Goal: Task Accomplishment & Management: Complete application form

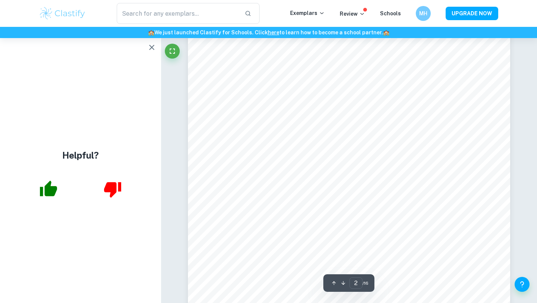
scroll to position [719, 0]
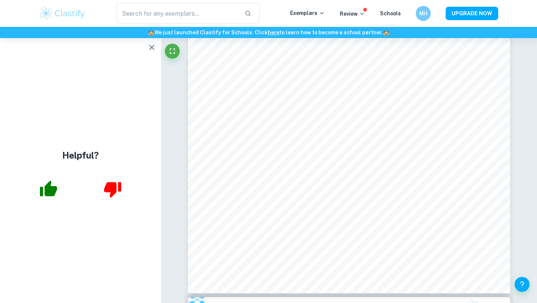
click at [150, 47] on icon "button" at bounding box center [151, 47] width 9 height 9
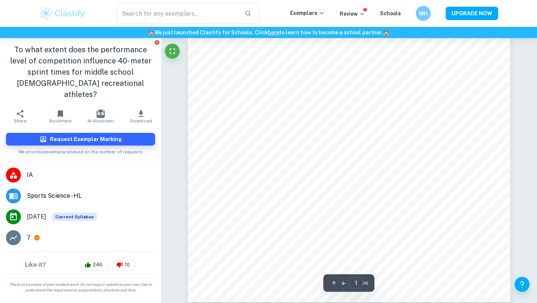
scroll to position [155, 0]
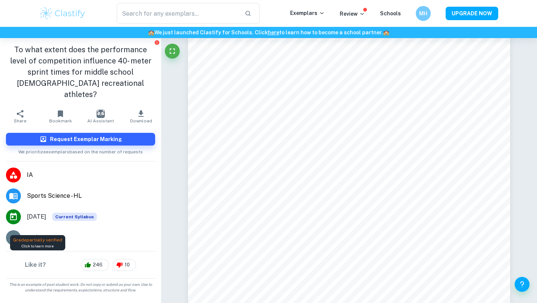
click at [37, 234] on icon at bounding box center [37, 237] width 7 height 7
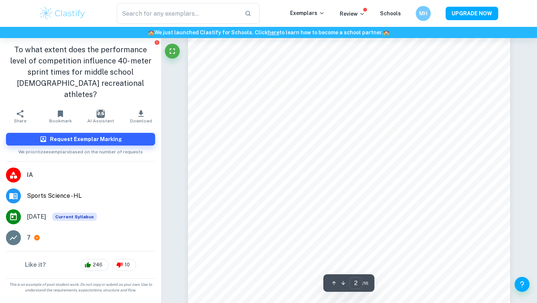
scroll to position [682, 0]
click at [81, 17] on img at bounding box center [62, 13] width 47 height 15
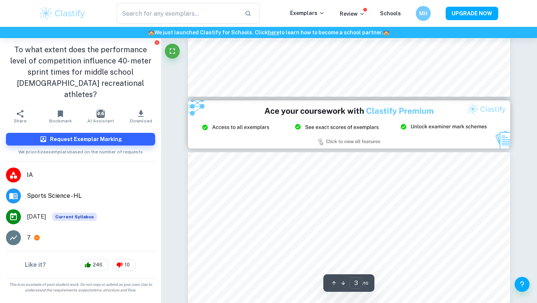
type input "2"
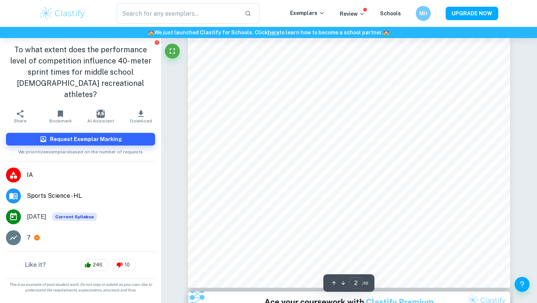
scroll to position [724, 0]
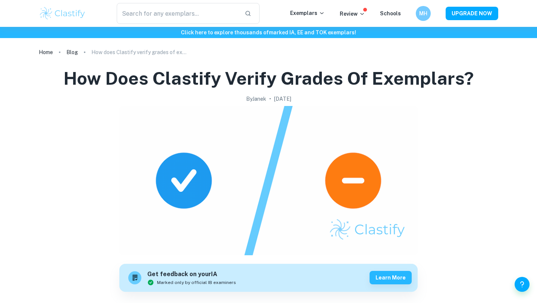
click at [73, 15] on img at bounding box center [62, 13] width 47 height 15
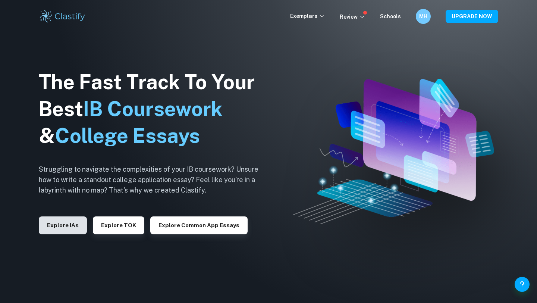
click at [81, 230] on button "Explore IAs" at bounding box center [63, 225] width 48 height 18
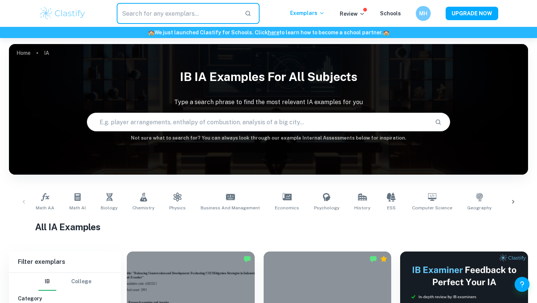
click at [154, 18] on input "text" at bounding box center [178, 13] width 122 height 21
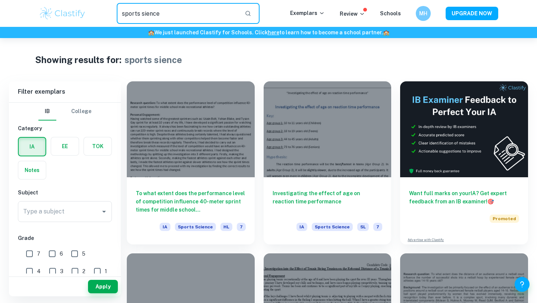
click at [166, 10] on input "sports sience" at bounding box center [178, 13] width 122 height 21
click at [144, 14] on input "sports sience" at bounding box center [178, 13] width 122 height 21
type input "sports science"
click at [32, 146] on label "button" at bounding box center [32, 147] width 27 height 18
click at [0, 0] on input "radio" at bounding box center [0, 0] width 0 height 0
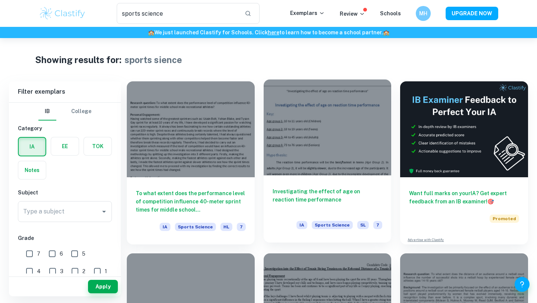
click at [288, 200] on h6 "Investigating the effect of age on reaction time performance" at bounding box center [328, 199] width 110 height 25
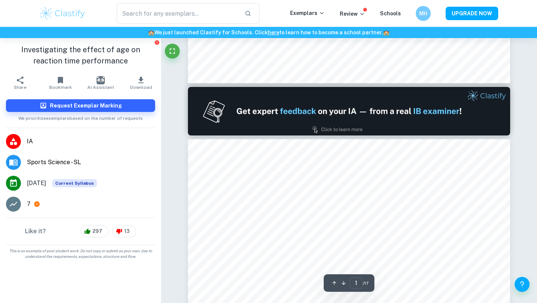
type input "2"
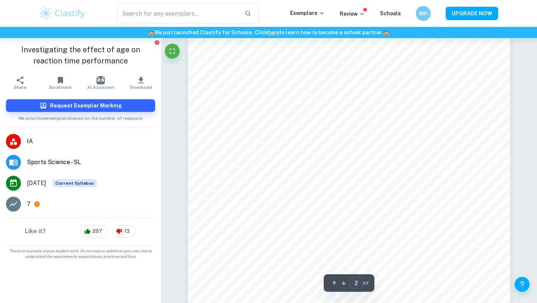
scroll to position [572, 0]
type input "sports sience"
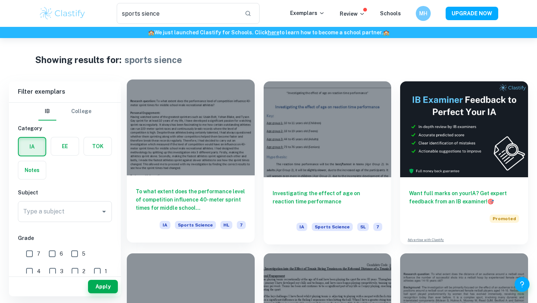
click at [227, 173] on div at bounding box center [191, 127] width 128 height 96
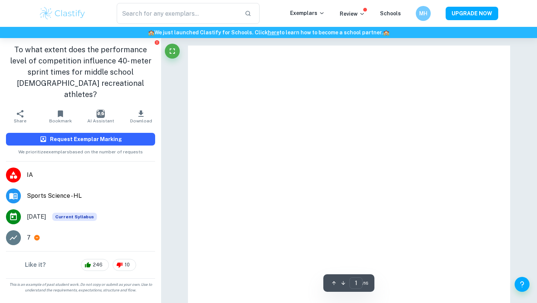
click at [124, 133] on button "Request Exemplar Marking" at bounding box center [80, 139] width 149 height 13
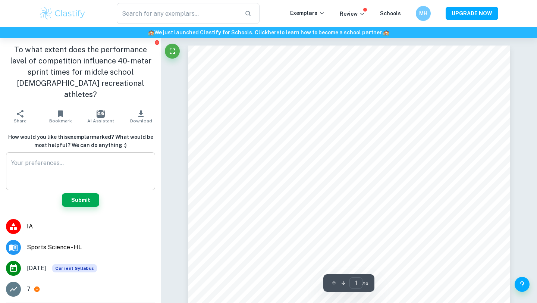
click at [96, 159] on textarea at bounding box center [80, 172] width 139 height 26
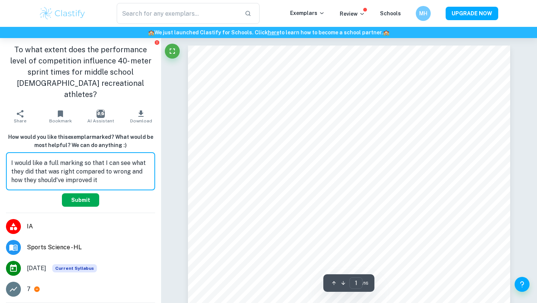
type textarea "I would like a full marking so that I can see what they did that was right comp…"
click at [84, 193] on button "Submit" at bounding box center [80, 199] width 37 height 13
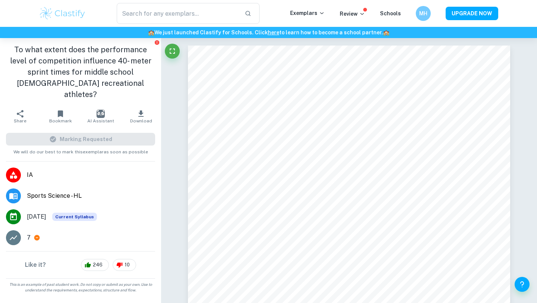
click at [100, 110] on img "button" at bounding box center [101, 114] width 8 height 8
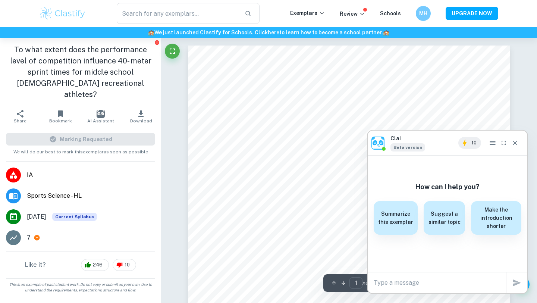
click at [396, 284] on textarea at bounding box center [440, 282] width 132 height 9
type textarea "can you mark this IA"
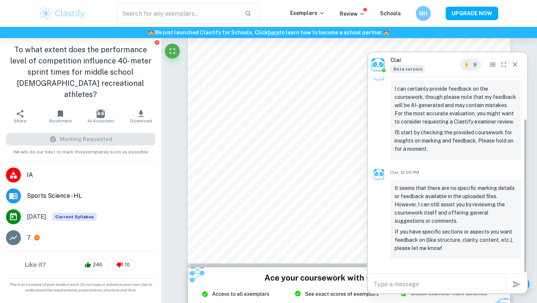
scroll to position [53, 0]
click at [516, 61] on icon "Close" at bounding box center [514, 64] width 7 height 7
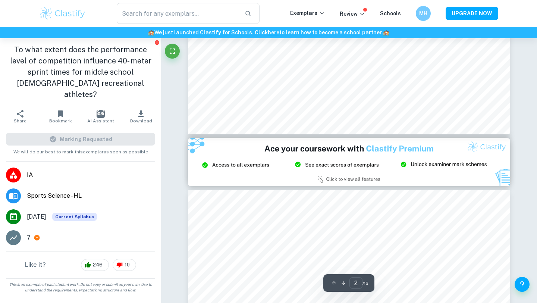
scroll to position [136, 0]
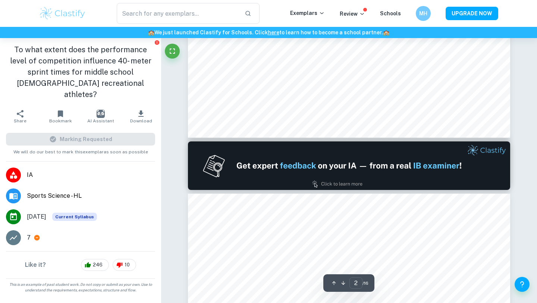
type input "1"
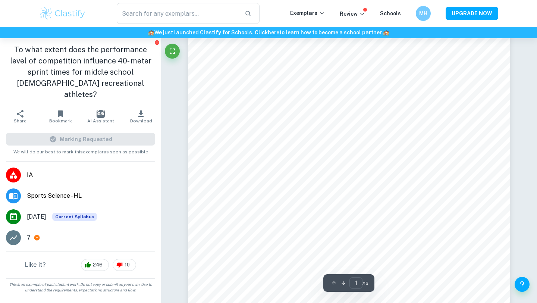
scroll to position [0, 0]
click at [363, 10] on p "Review" at bounding box center [352, 14] width 25 height 8
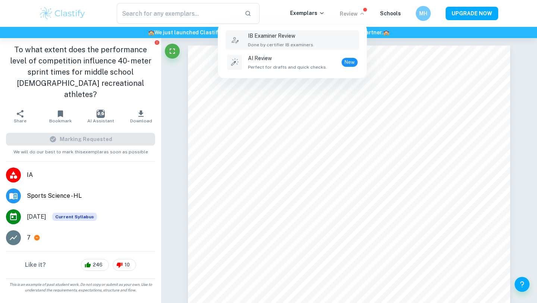
click at [298, 36] on p "IB Examiner Review" at bounding box center [281, 36] width 66 height 8
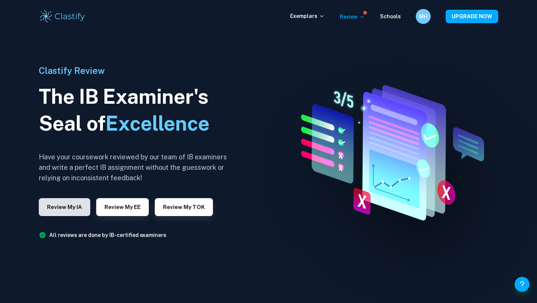
click at [80, 206] on button "Review my IA" at bounding box center [64, 207] width 51 height 18
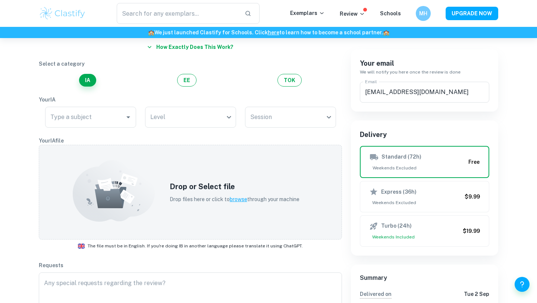
scroll to position [61, 0]
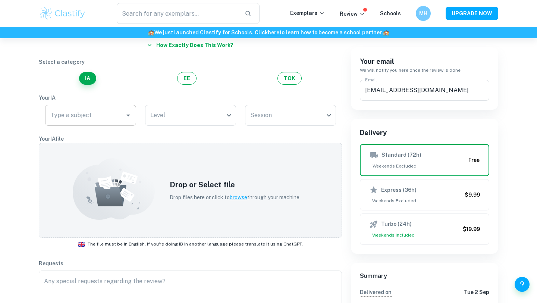
click at [127, 117] on icon "Open" at bounding box center [128, 115] width 9 height 9
type input "s"
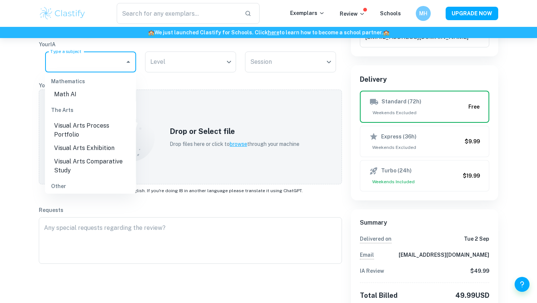
scroll to position [115, 0]
click at [42, 207] on div "How exactly does this work? Select a category IA EE TOK Your IA Type a subject …" at bounding box center [186, 202] width 312 height 455
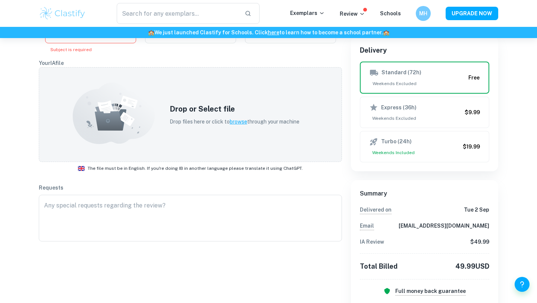
scroll to position [0, 0]
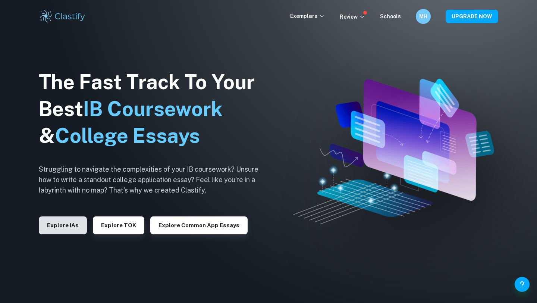
click at [67, 223] on button "Explore IAs" at bounding box center [63, 225] width 48 height 18
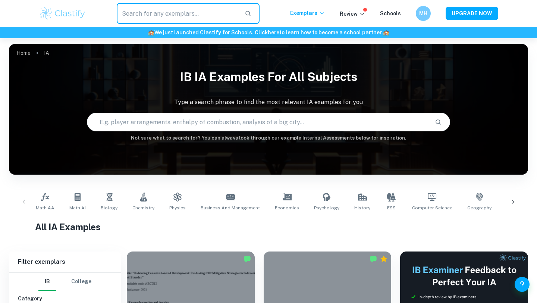
click at [185, 12] on input "text" at bounding box center [178, 13] width 122 height 21
type input "sports science"
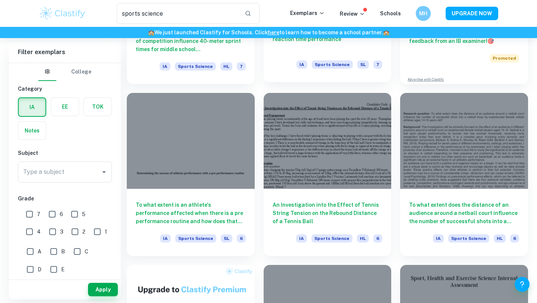
scroll to position [159, 0]
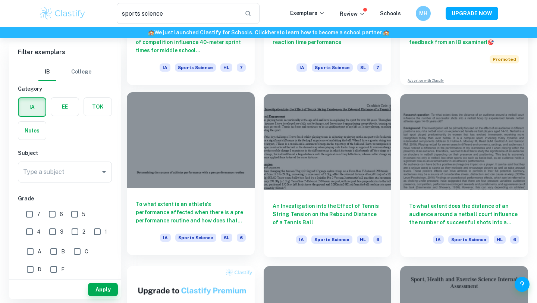
click at [236, 157] on div at bounding box center [191, 140] width 128 height 96
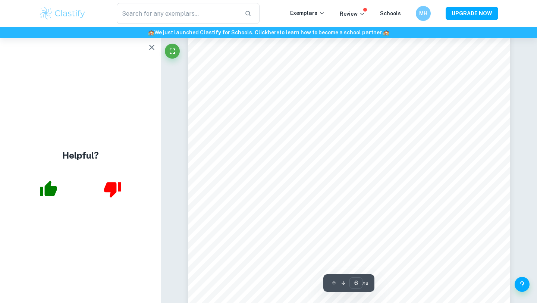
scroll to position [2264, 0]
type input "5"
